Goal: Information Seeking & Learning: Check status

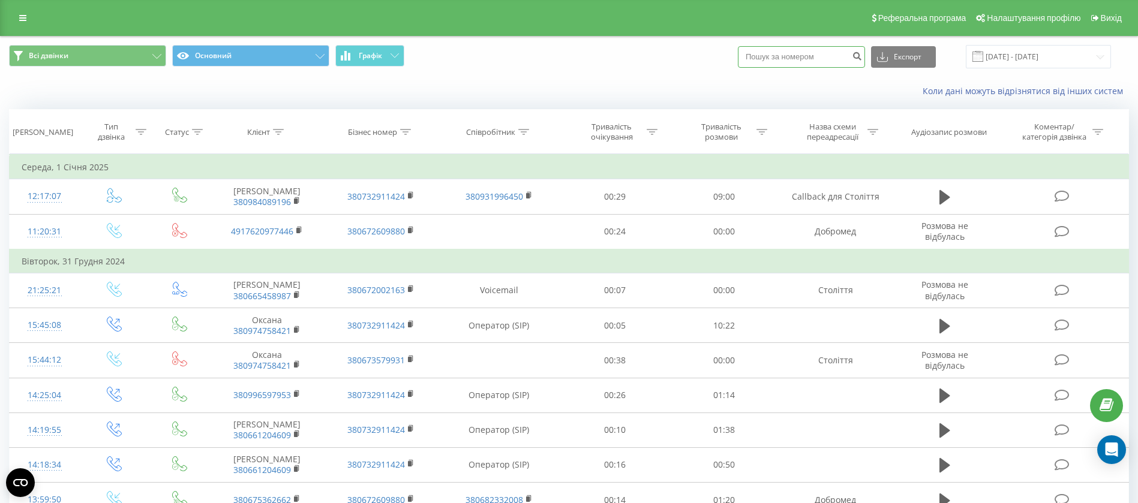
click at [786, 61] on input at bounding box center [801, 57] width 127 height 22
paste input "0671251854"
type input "0671251854"
click at [862, 55] on icon "submit" at bounding box center [857, 54] width 10 height 7
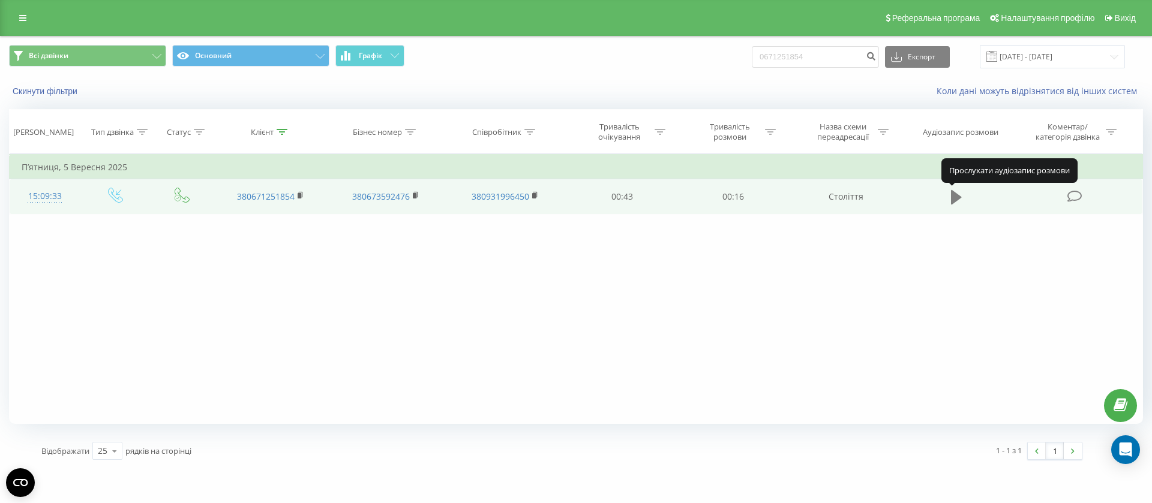
click at [952, 194] on icon at bounding box center [956, 197] width 11 height 14
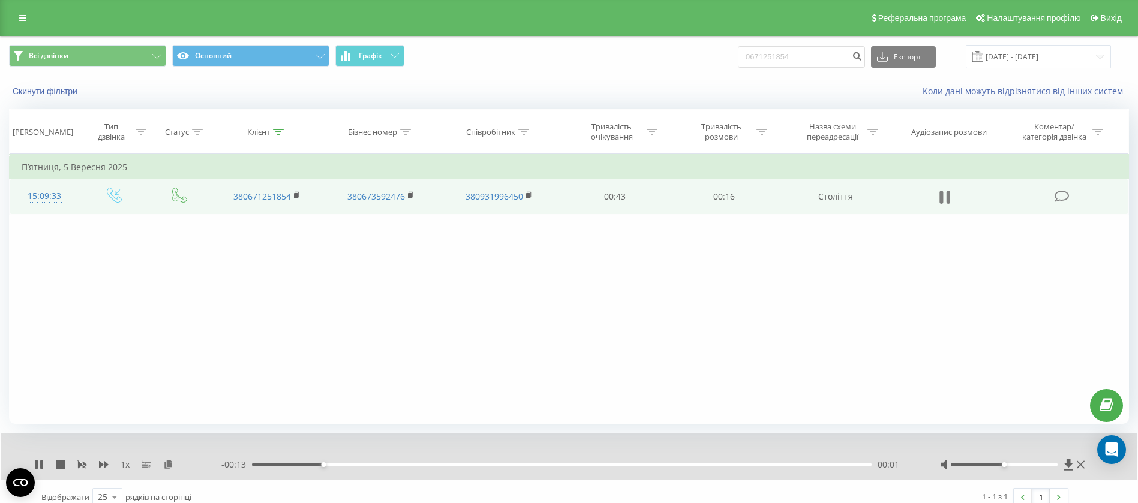
click at [946, 200] on icon at bounding box center [945, 197] width 11 height 17
